Goal: Transaction & Acquisition: Purchase product/service

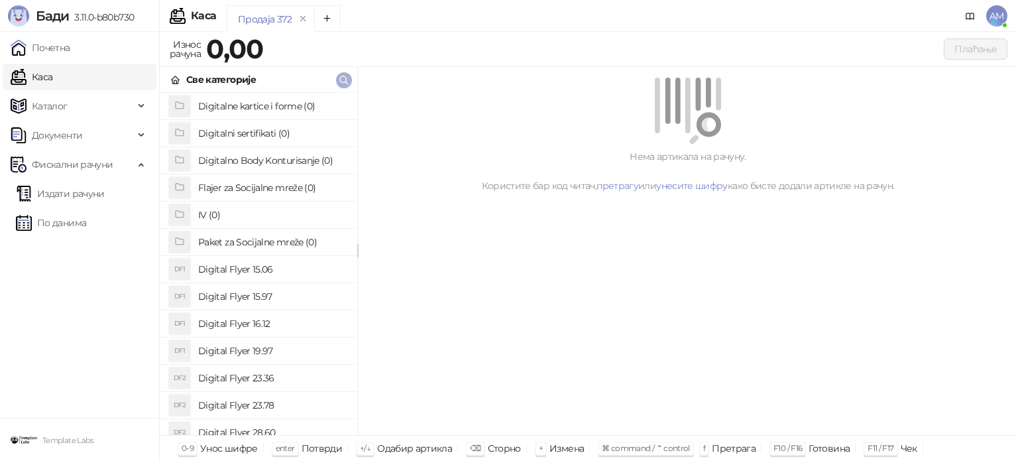
click at [339, 78] on icon "button" at bounding box center [344, 80] width 11 height 11
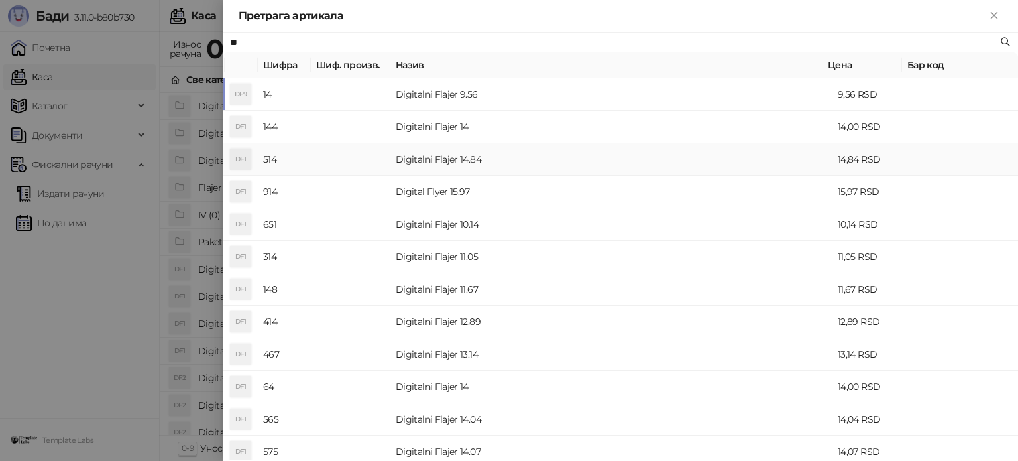
type input "**"
click at [454, 127] on td "Digitalni Flajer 14" at bounding box center [612, 127] width 442 height 32
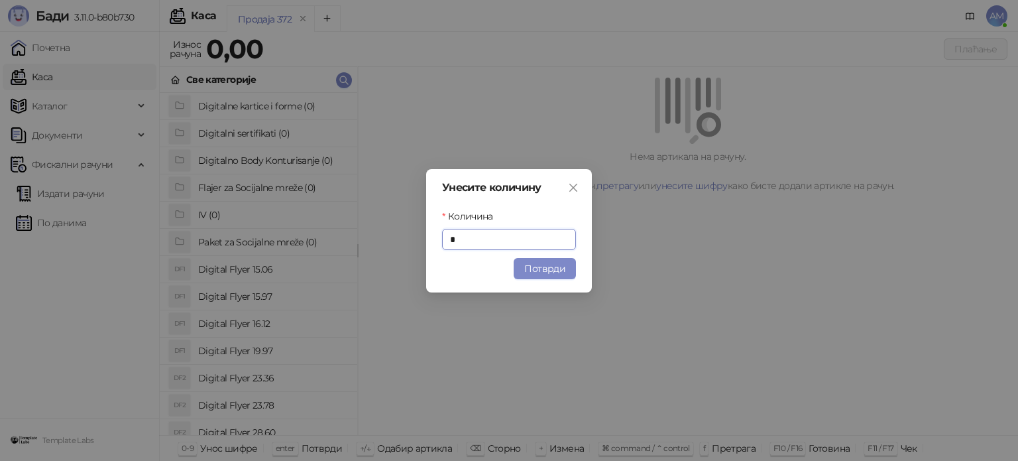
drag, startPoint x: 546, startPoint y: 267, endPoint x: 554, endPoint y: 259, distance: 11.7
click at [546, 267] on button "Потврди" at bounding box center [545, 268] width 62 height 21
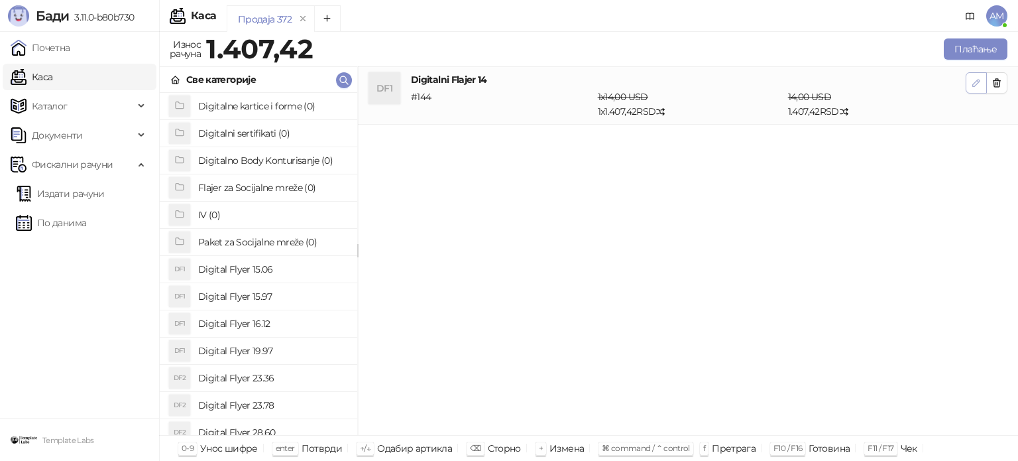
click at [975, 87] on icon "button" at bounding box center [976, 83] width 11 height 11
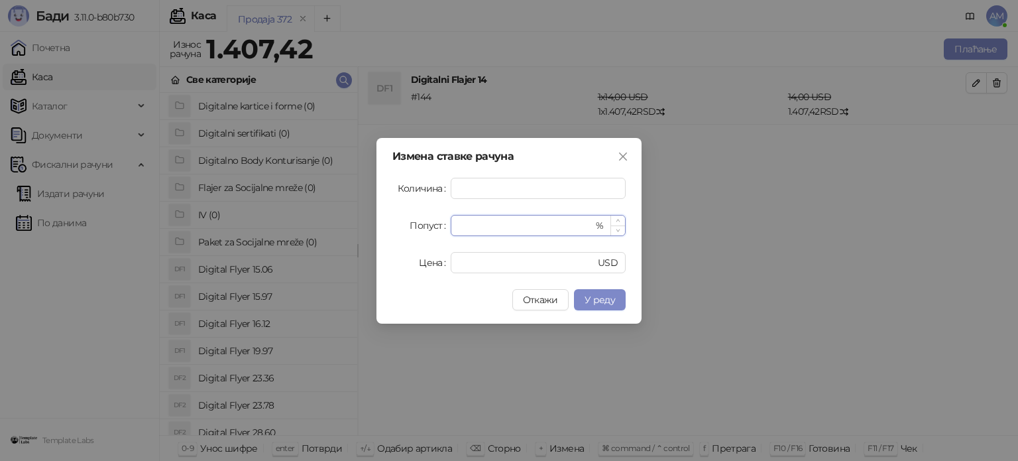
drag, startPoint x: 488, startPoint y: 229, endPoint x: 456, endPoint y: 231, distance: 31.9
click at [456, 231] on div "* %" at bounding box center [538, 225] width 175 height 21
type input "*"
click at [601, 302] on span "У реду" at bounding box center [600, 300] width 31 height 12
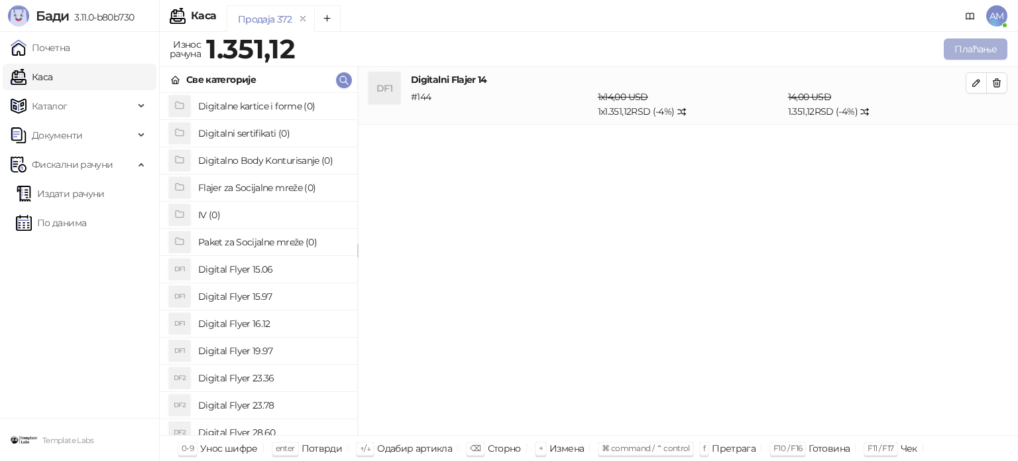
click at [971, 54] on button "Плаћање" at bounding box center [976, 48] width 64 height 21
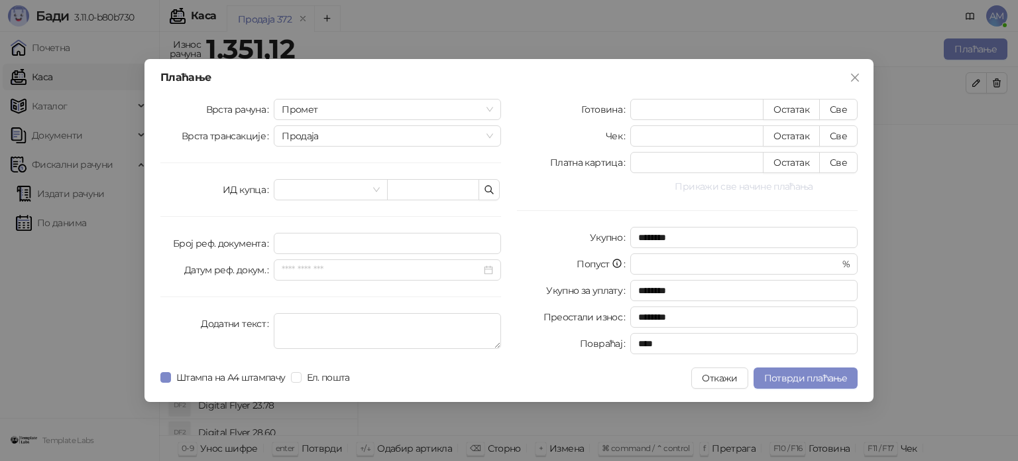
click at [775, 188] on button "Прикажи све начине плаћања" at bounding box center [744, 186] width 227 height 16
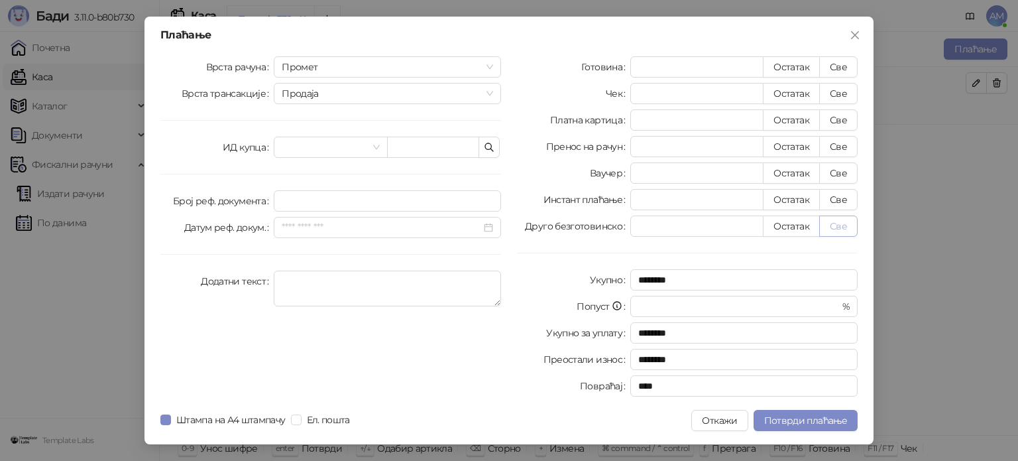
click at [846, 222] on button "Све" at bounding box center [839, 225] width 38 height 21
type input "*******"
type input "****"
click at [822, 420] on span "Потврди плаћање" at bounding box center [806, 420] width 83 height 12
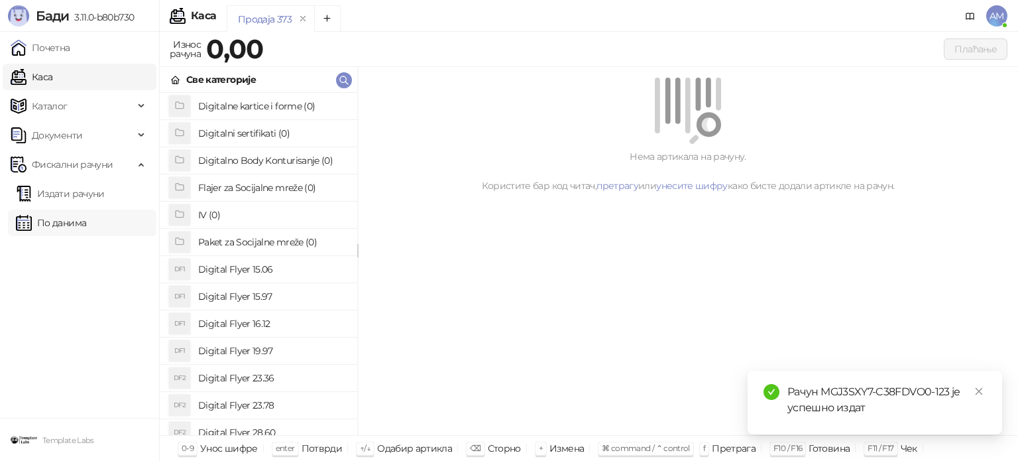
click at [77, 231] on link "По данима" at bounding box center [51, 223] width 70 height 27
